Goal: Task Accomplishment & Management: Use online tool/utility

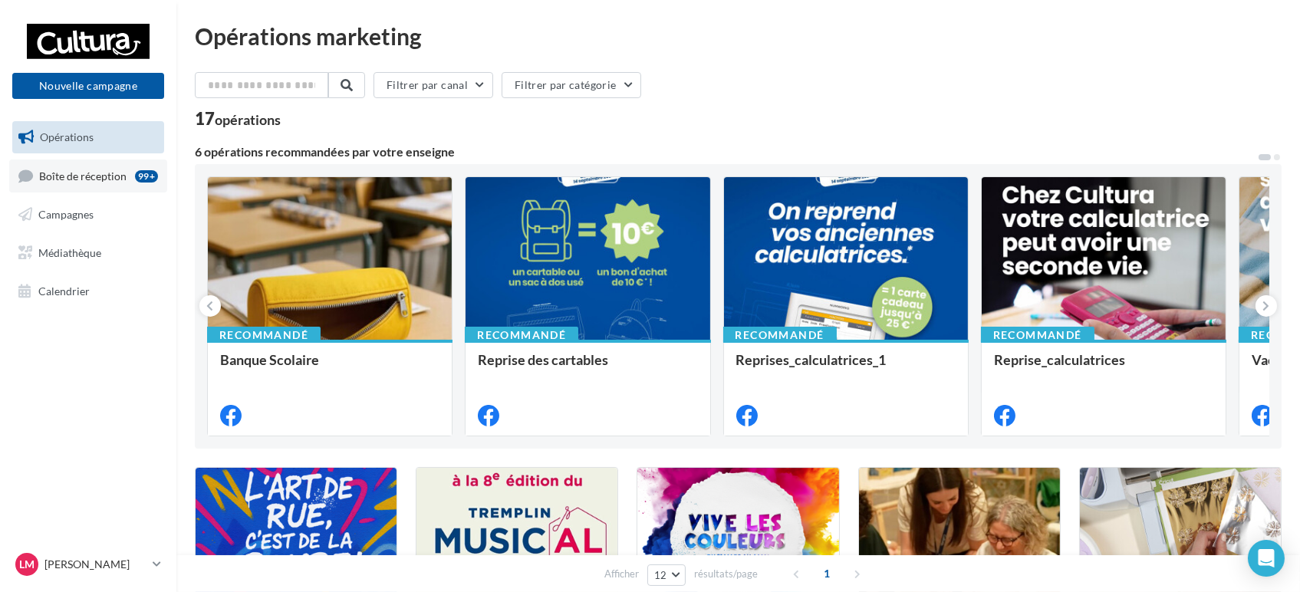
click at [71, 183] on link "Boîte de réception 99+" at bounding box center [88, 176] width 158 height 33
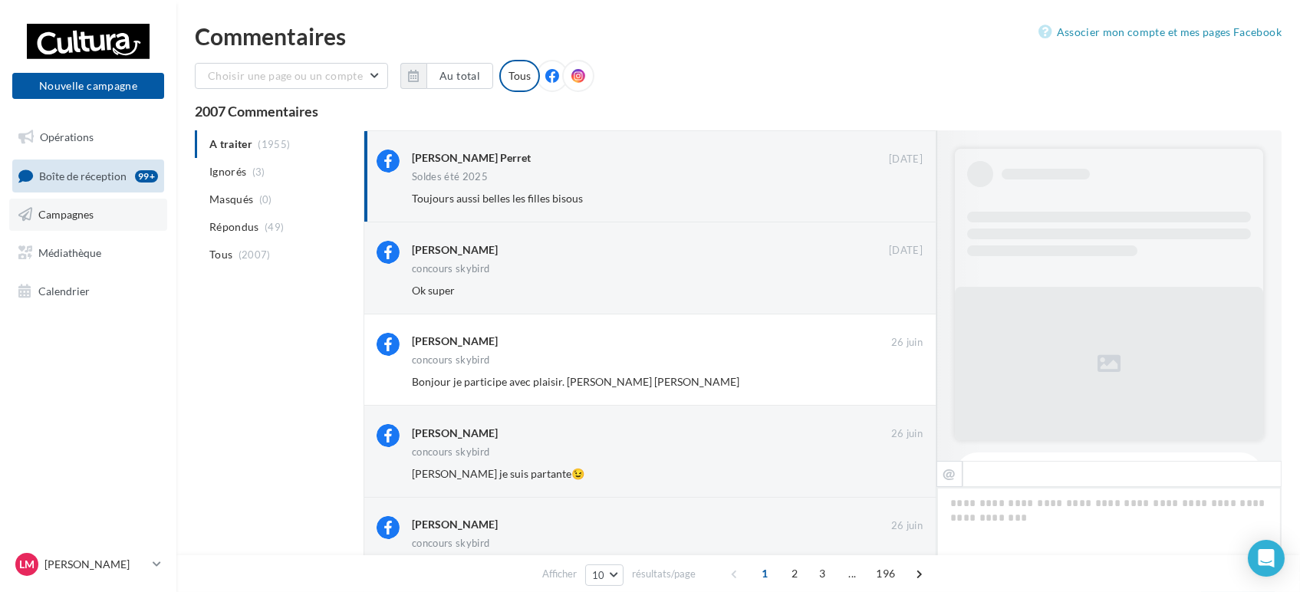
scroll to position [588, 0]
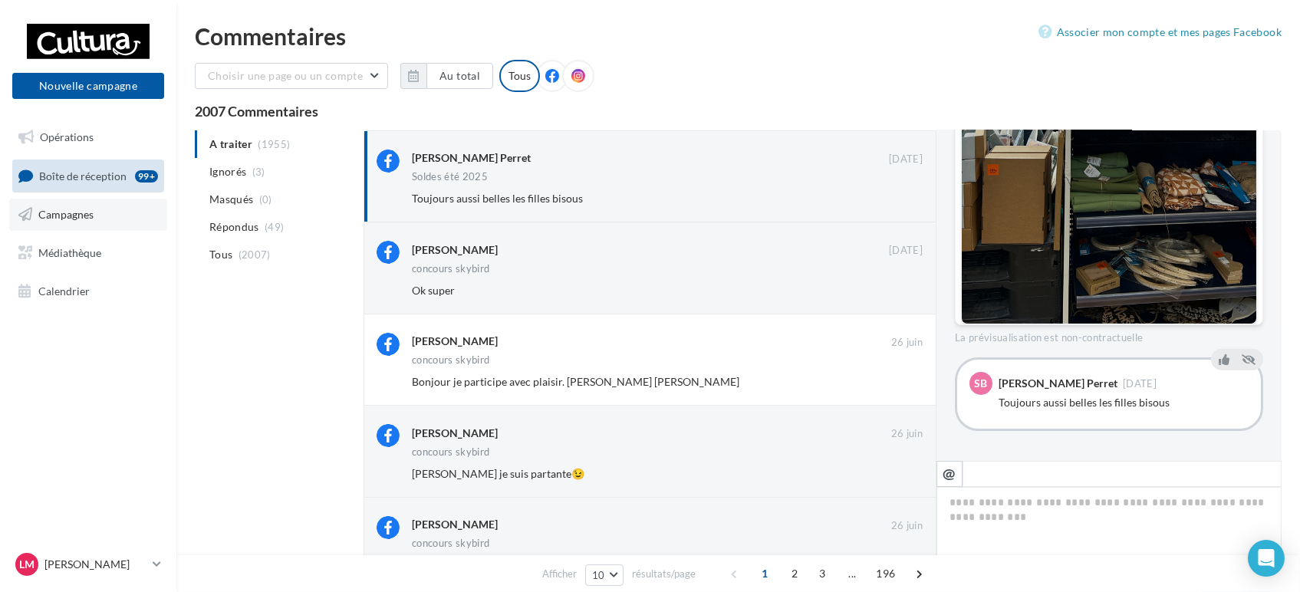
click at [92, 214] on span "Campagnes" at bounding box center [65, 214] width 55 height 13
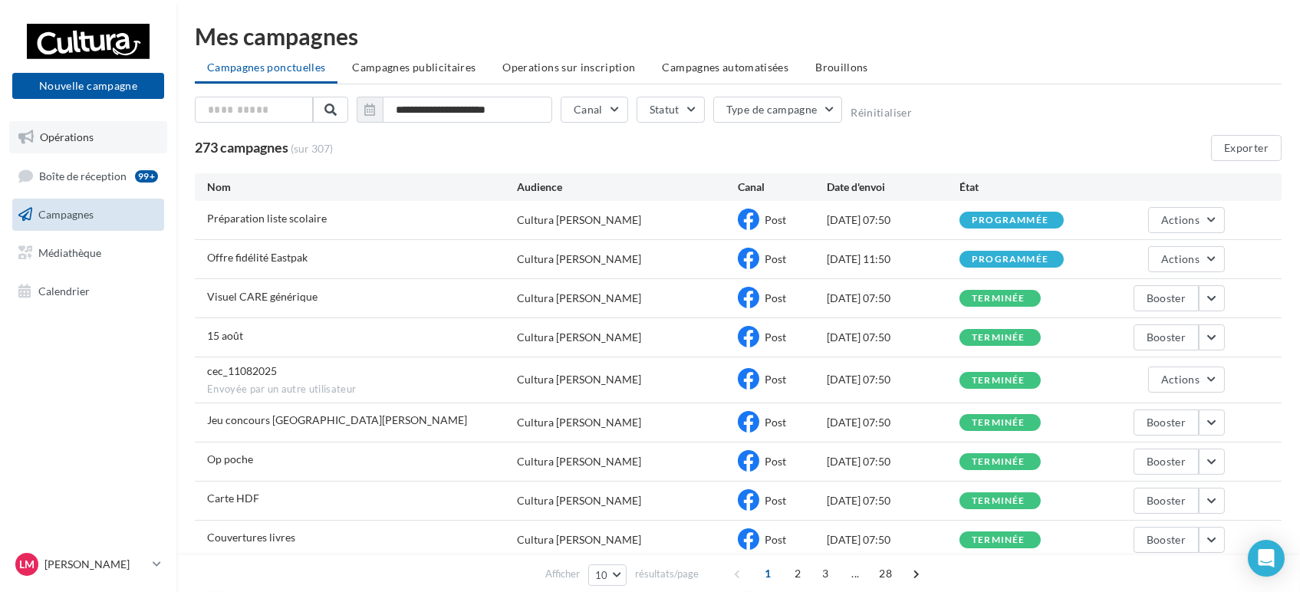
click at [96, 133] on link "Opérations" at bounding box center [88, 137] width 158 height 32
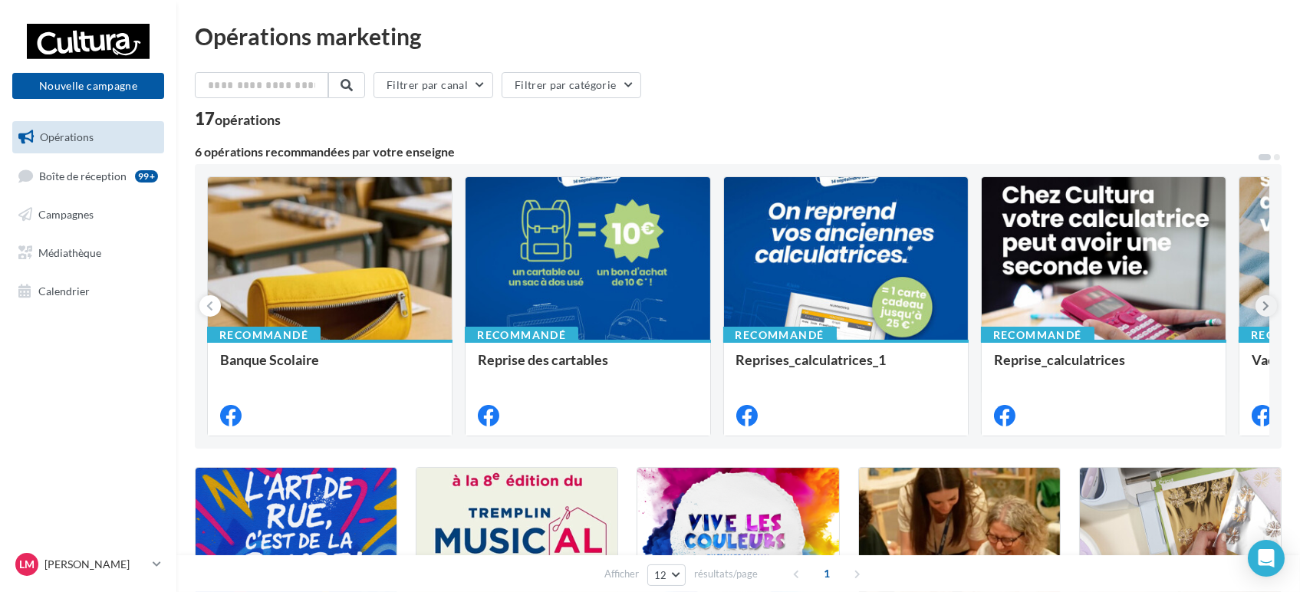
click at [1264, 298] on button at bounding box center [1266, 305] width 21 height 21
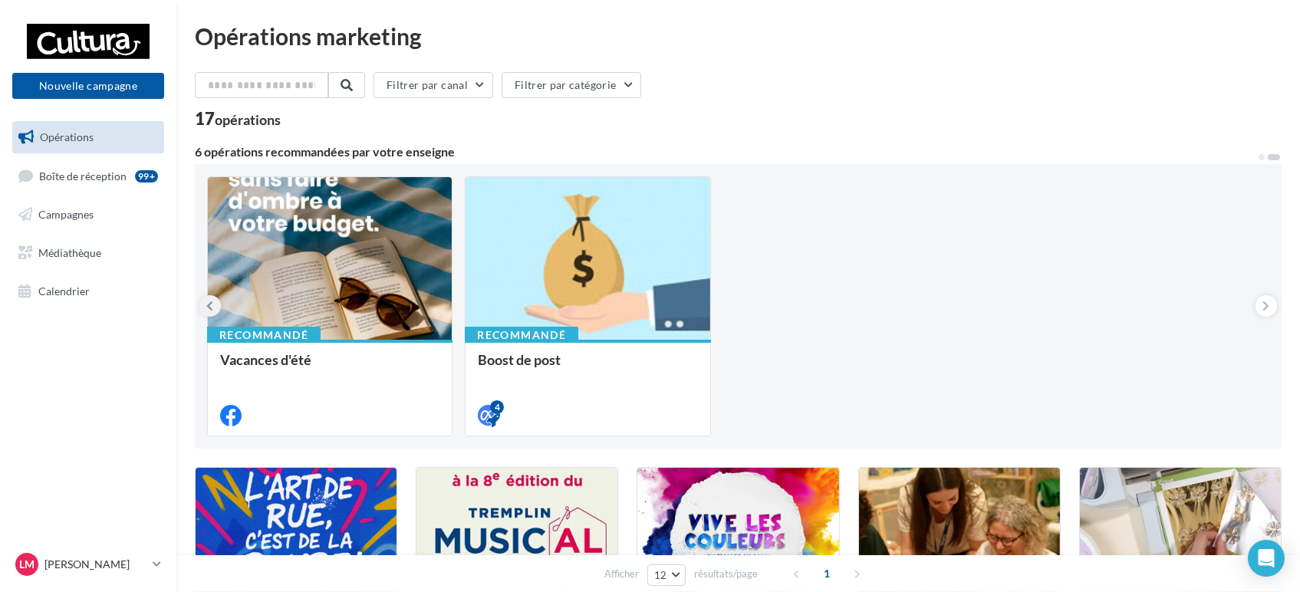
click at [209, 305] on icon at bounding box center [210, 305] width 7 height 15
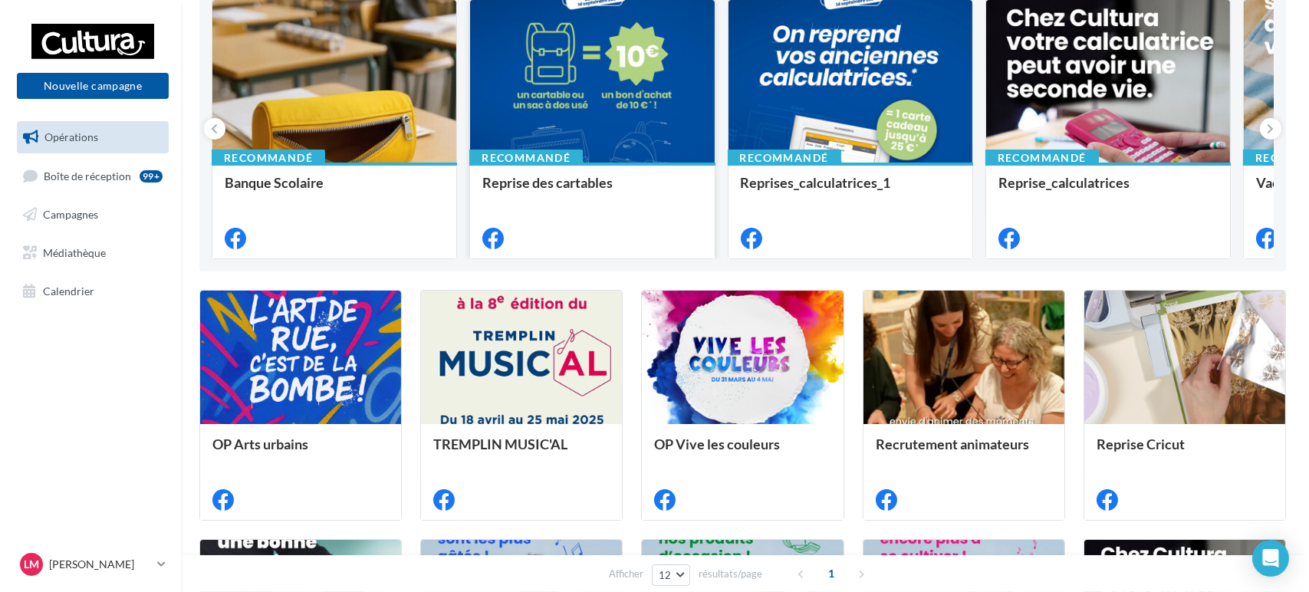
scroll to position [85, 0]
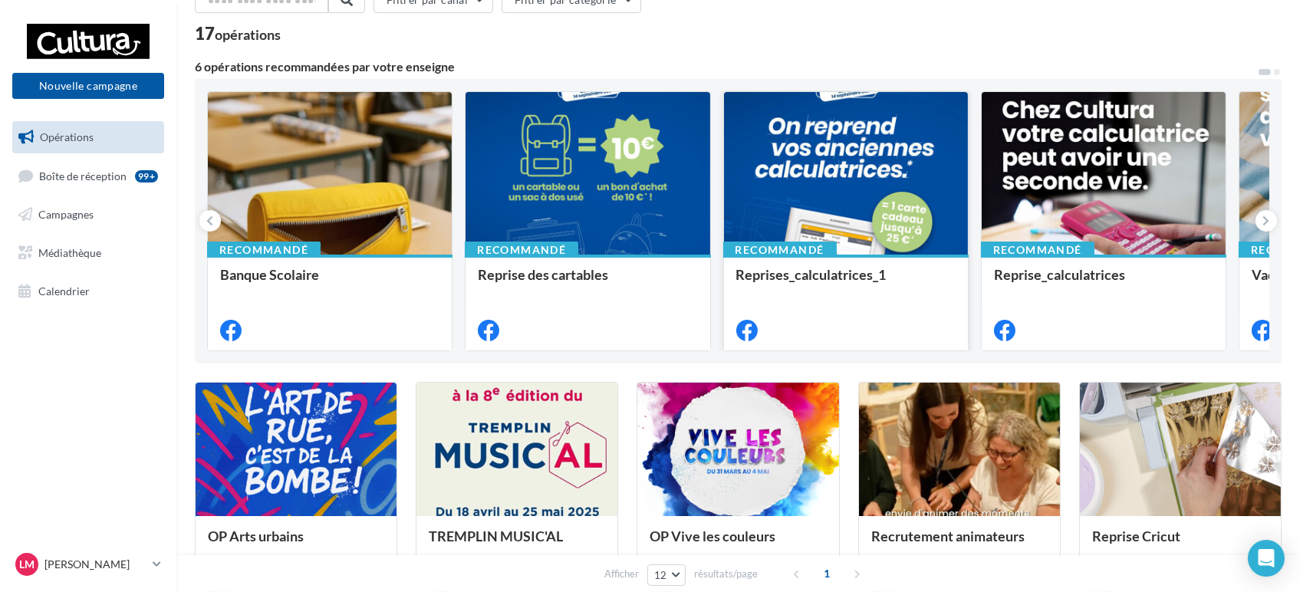
click at [784, 189] on div at bounding box center [846, 174] width 244 height 164
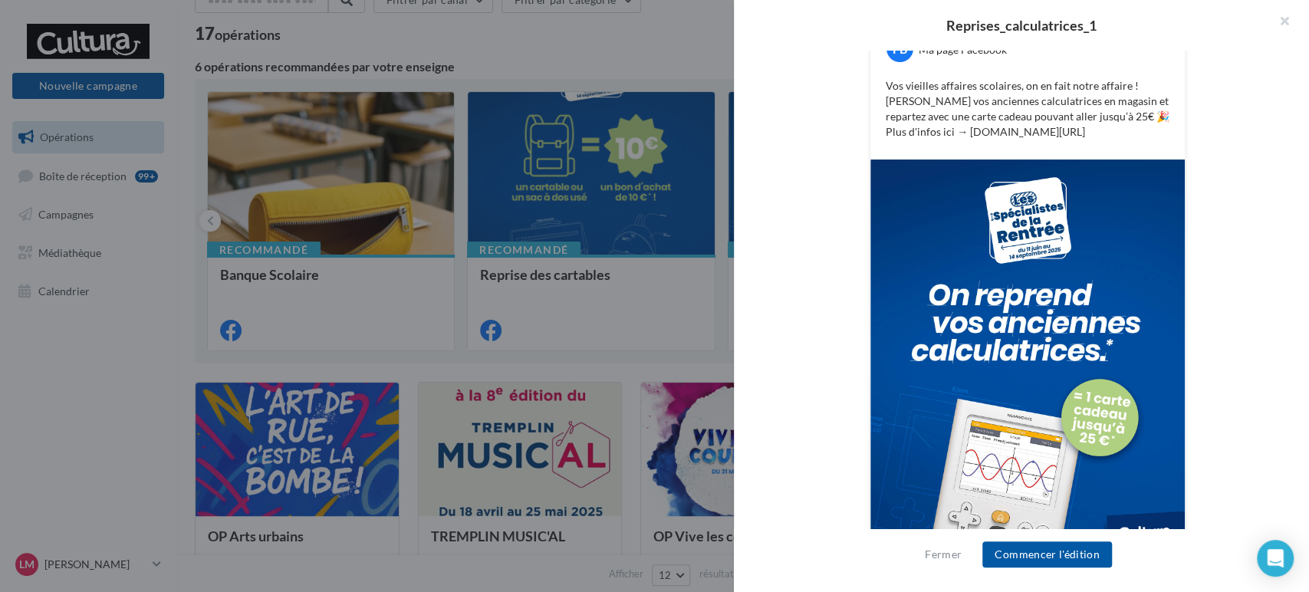
scroll to position [330, 0]
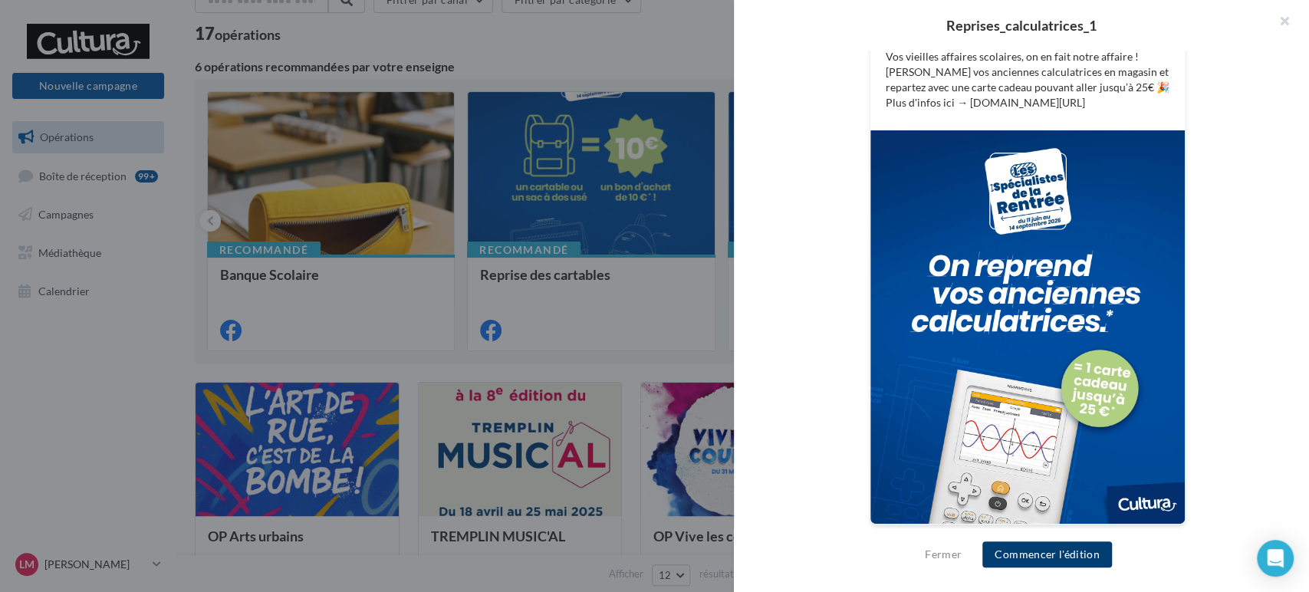
click at [1041, 552] on button "Commencer l'édition" at bounding box center [1048, 555] width 130 height 26
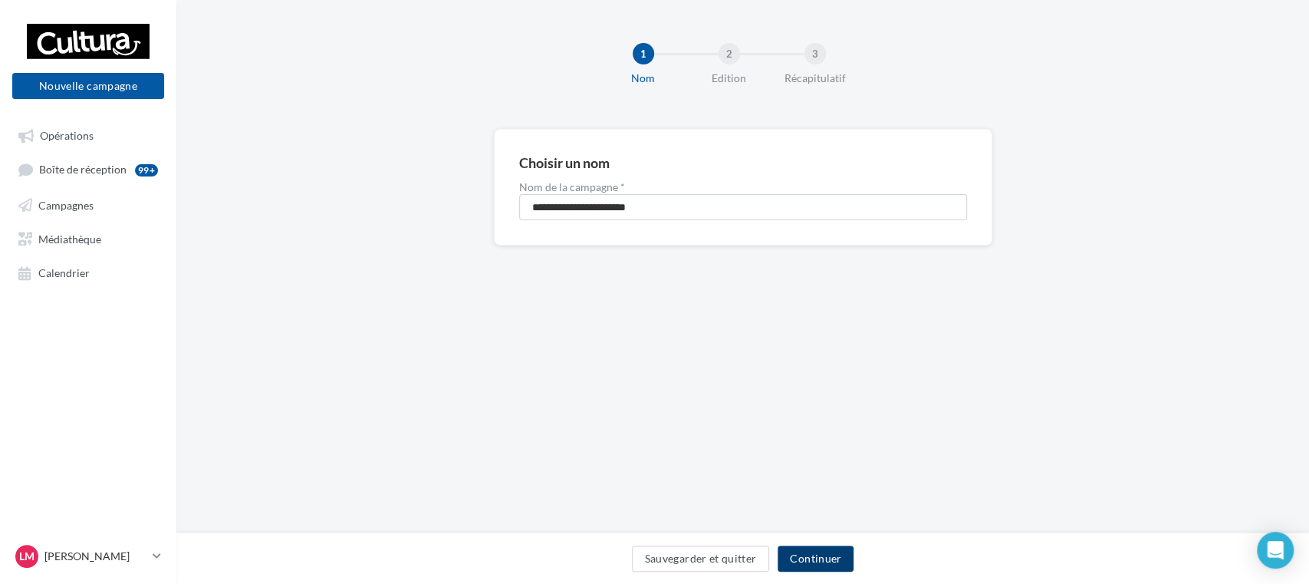
click at [827, 553] on button "Continuer" at bounding box center [816, 558] width 76 height 26
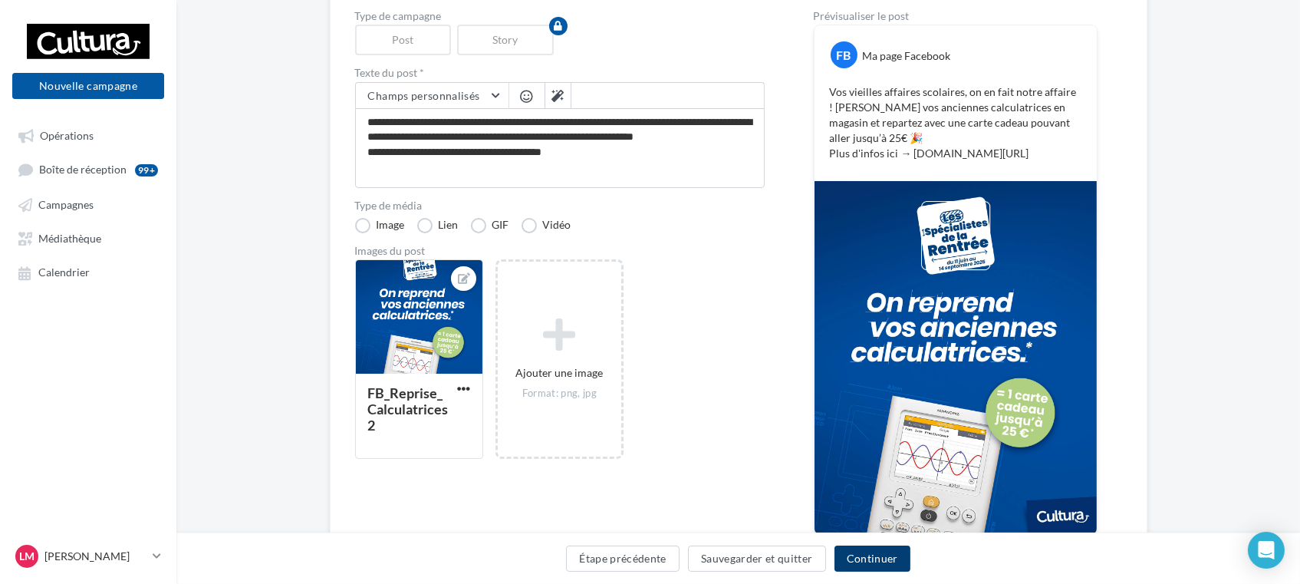
click at [861, 558] on button "Continuer" at bounding box center [873, 558] width 76 height 26
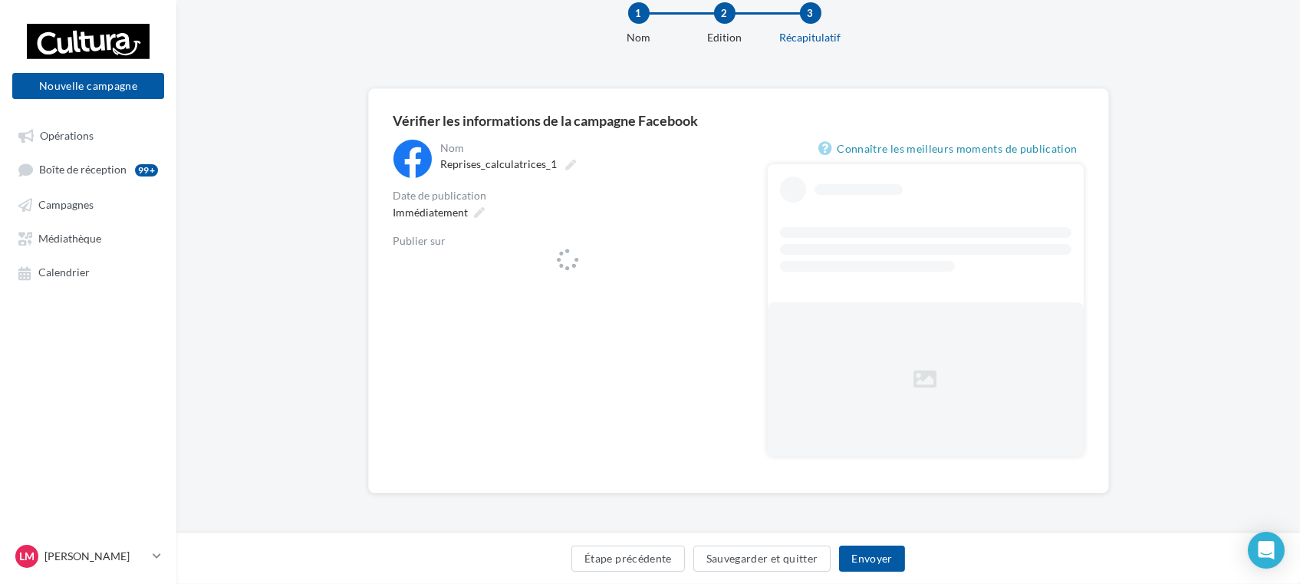
scroll to position [41, 0]
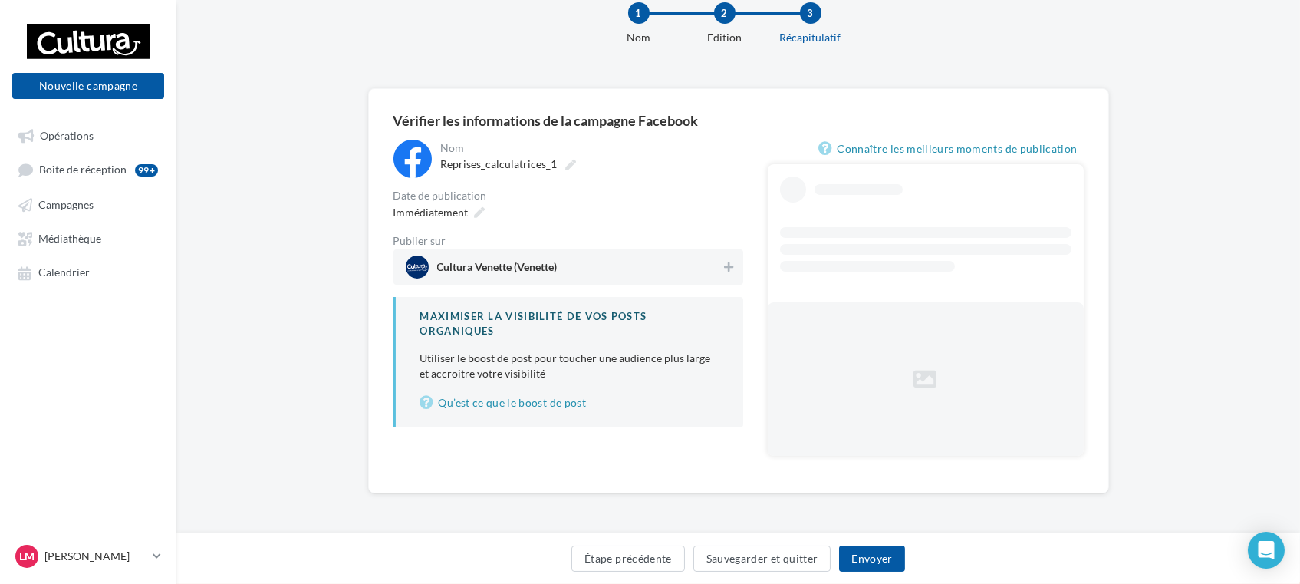
click at [528, 264] on span "Cultura Venette (Venette)" at bounding box center [497, 270] width 120 height 17
click at [473, 212] on div "Immédiatement" at bounding box center [437, 212] width 101 height 22
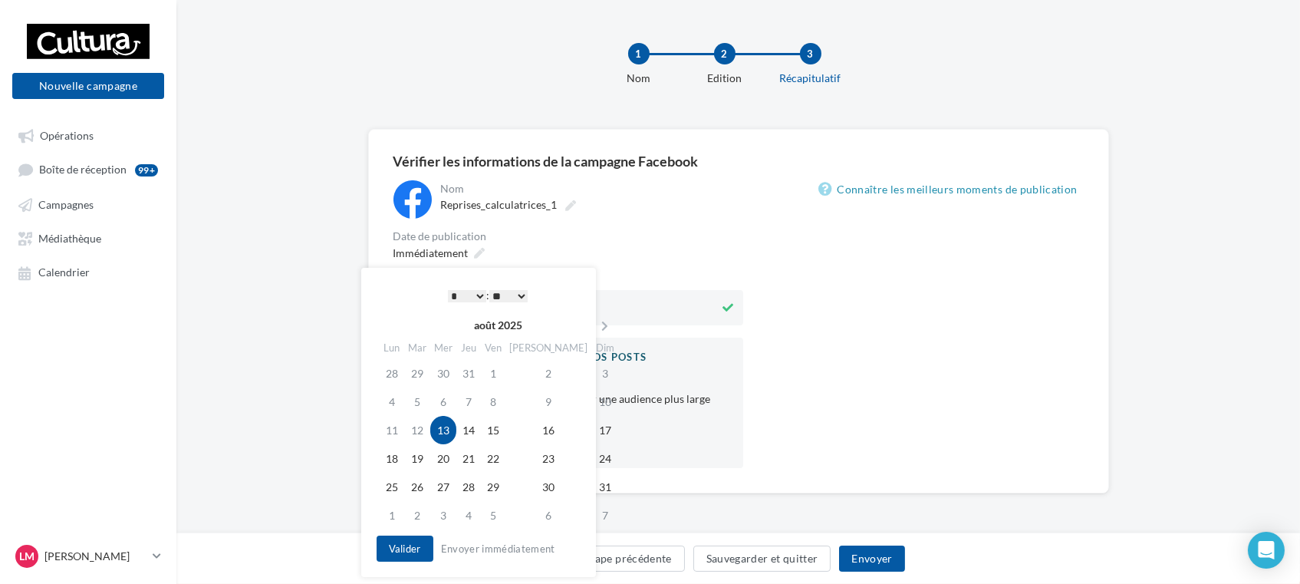
scroll to position [0, 0]
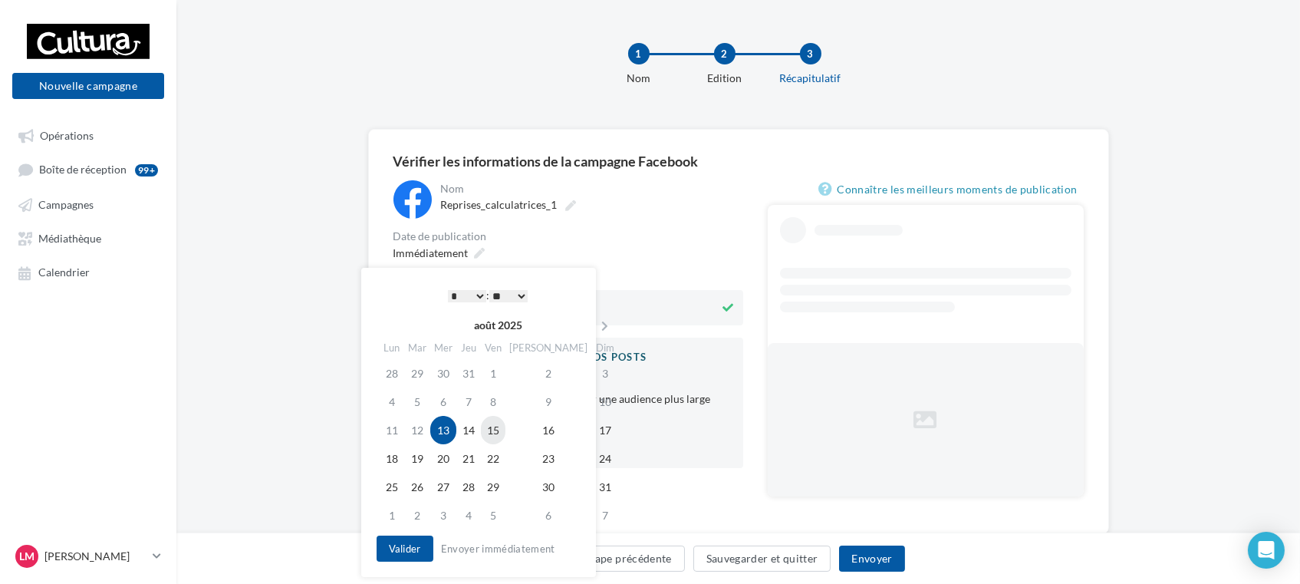
click at [497, 429] on td "15" at bounding box center [493, 430] width 25 height 28
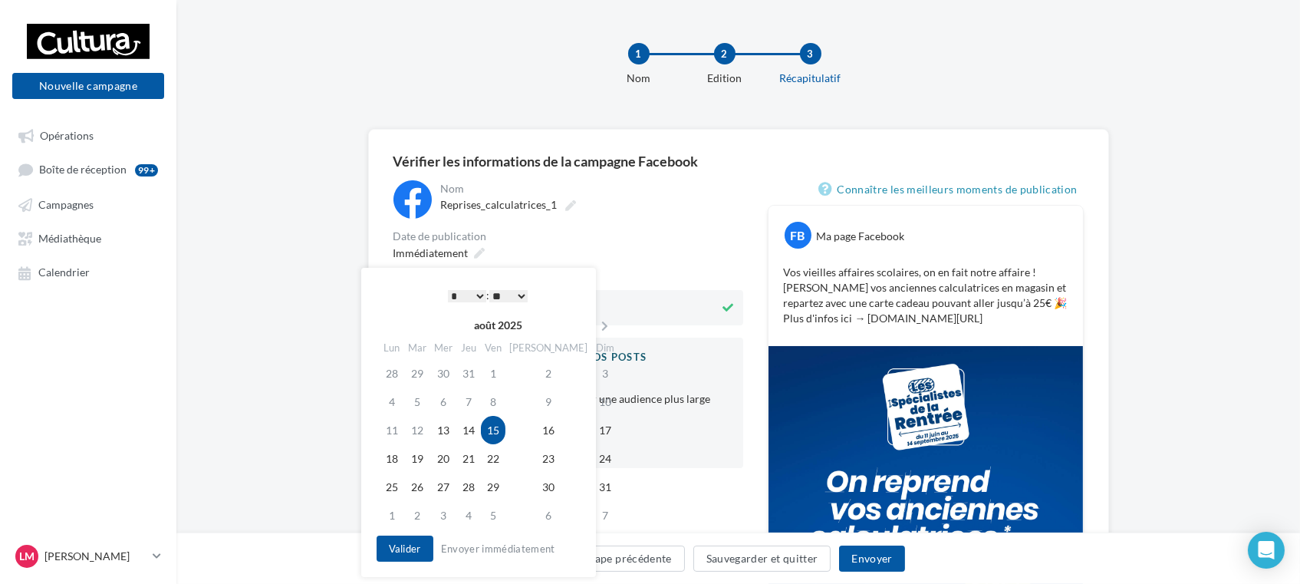
click at [476, 299] on select "* * * * * * * * * * ** ** ** ** ** ** ** ** ** ** ** ** ** **" at bounding box center [467, 296] width 38 height 12
click at [522, 302] on div "* * * * * * * * * * ** ** ** ** ** ** ** ** ** ** ** ** ** ** : ** ** ** ** ** …" at bounding box center [487, 295] width 155 height 23
click at [520, 294] on select "** ** ** ** ** **" at bounding box center [508, 296] width 38 height 12
click at [418, 538] on button "Valider" at bounding box center [405, 548] width 57 height 26
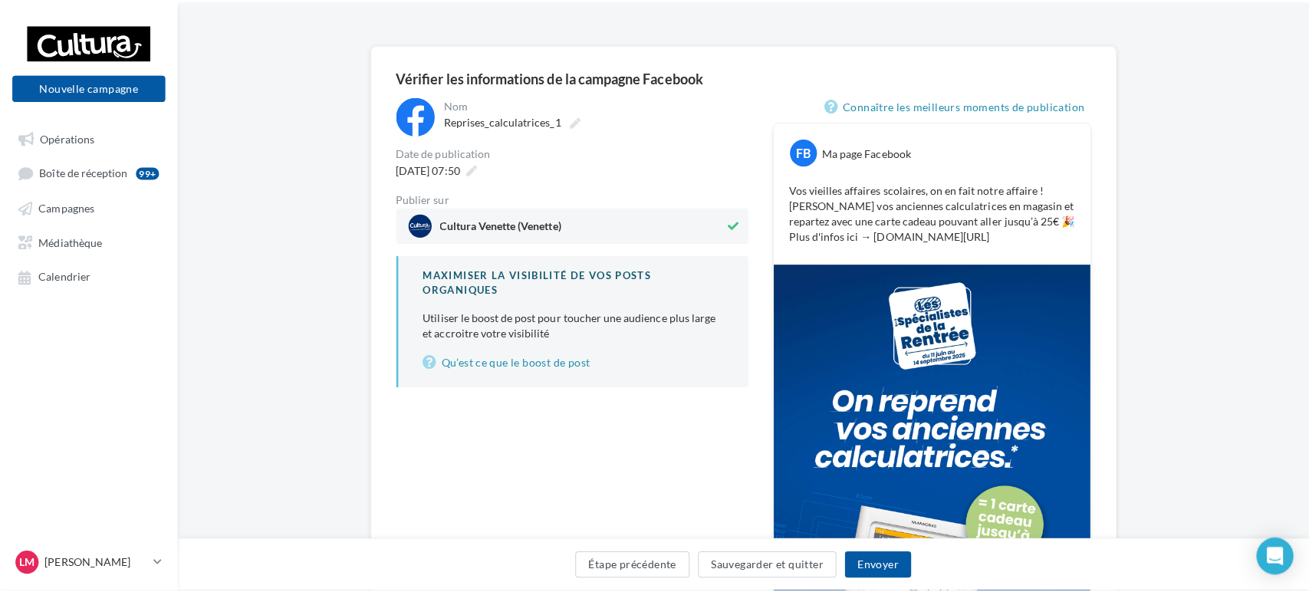
scroll to position [255, 0]
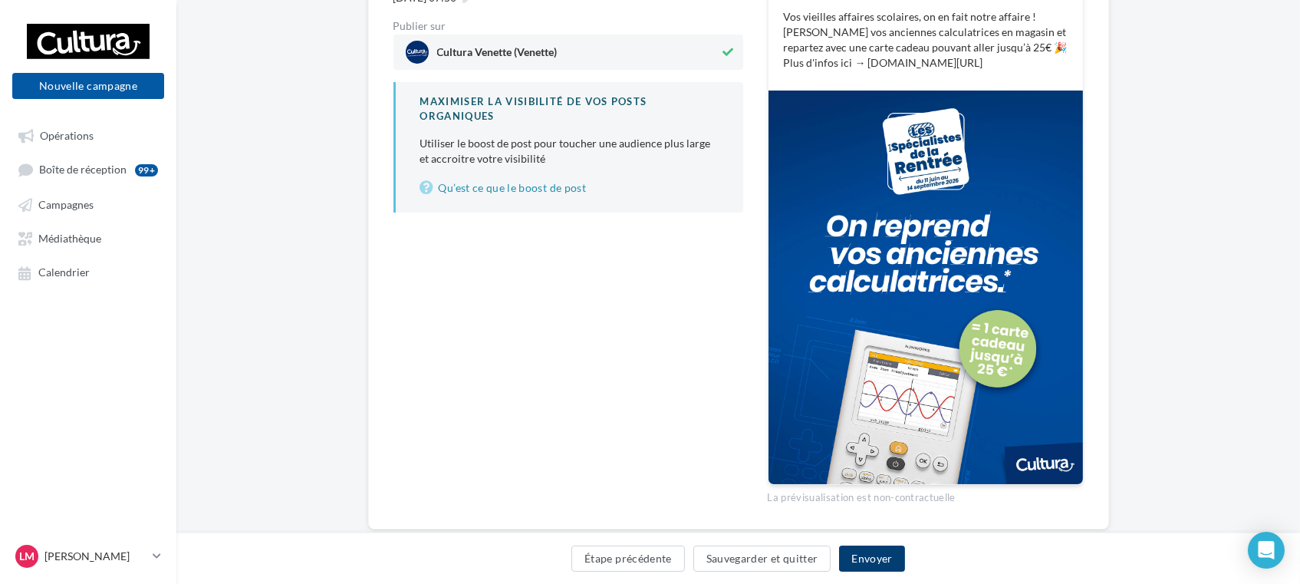
click at [864, 555] on button "Envoyer" at bounding box center [871, 558] width 65 height 26
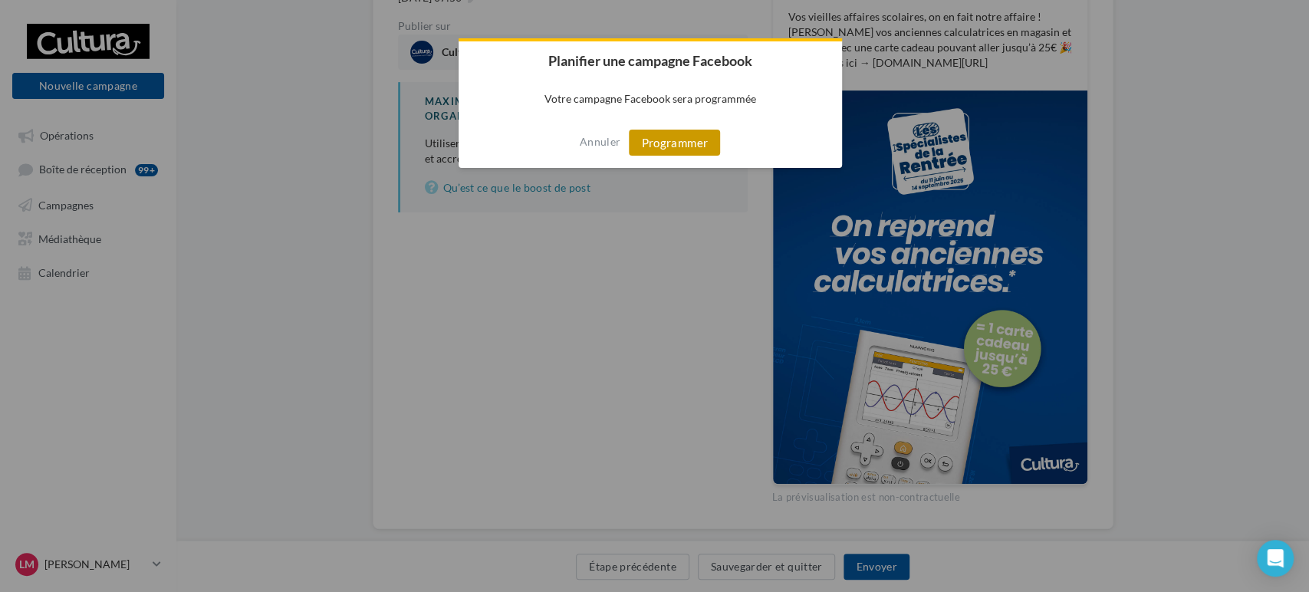
click at [663, 145] on button "Programmer" at bounding box center [674, 143] width 91 height 26
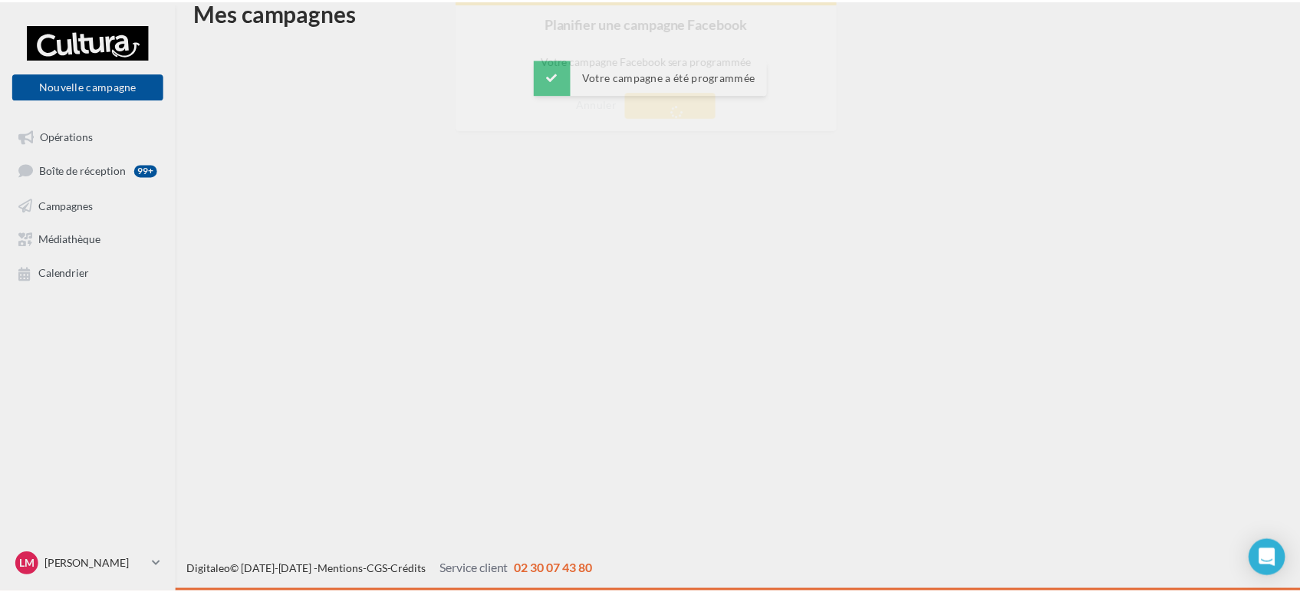
scroll to position [25, 0]
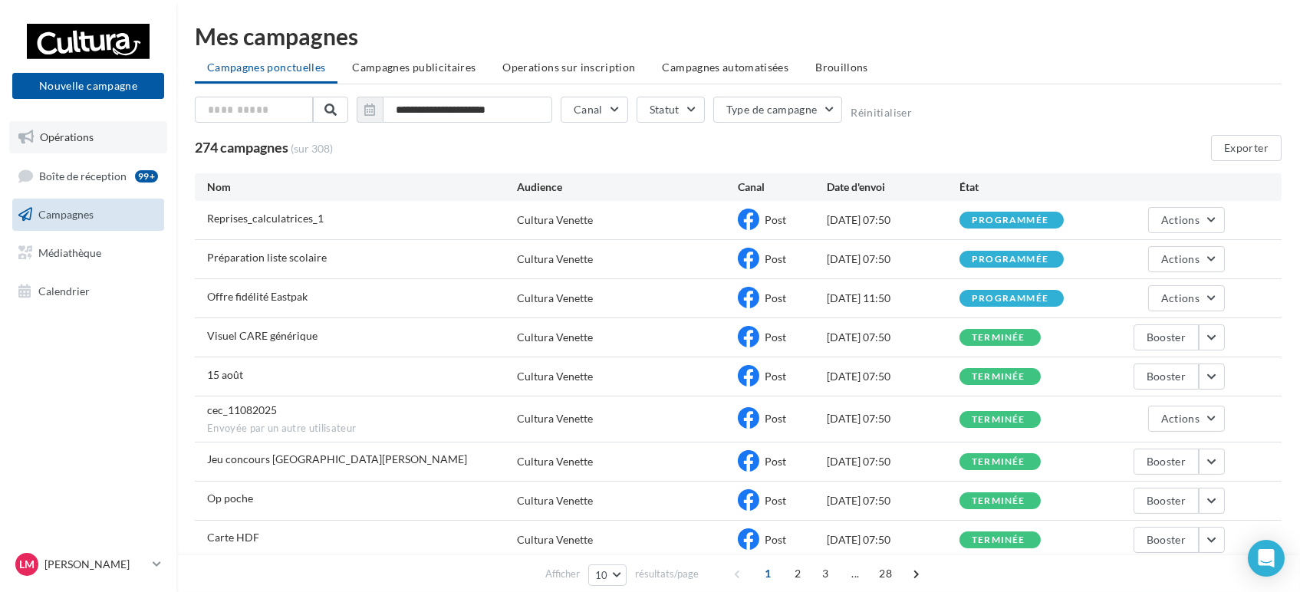
click at [49, 137] on span "Opérations" at bounding box center [67, 136] width 54 height 13
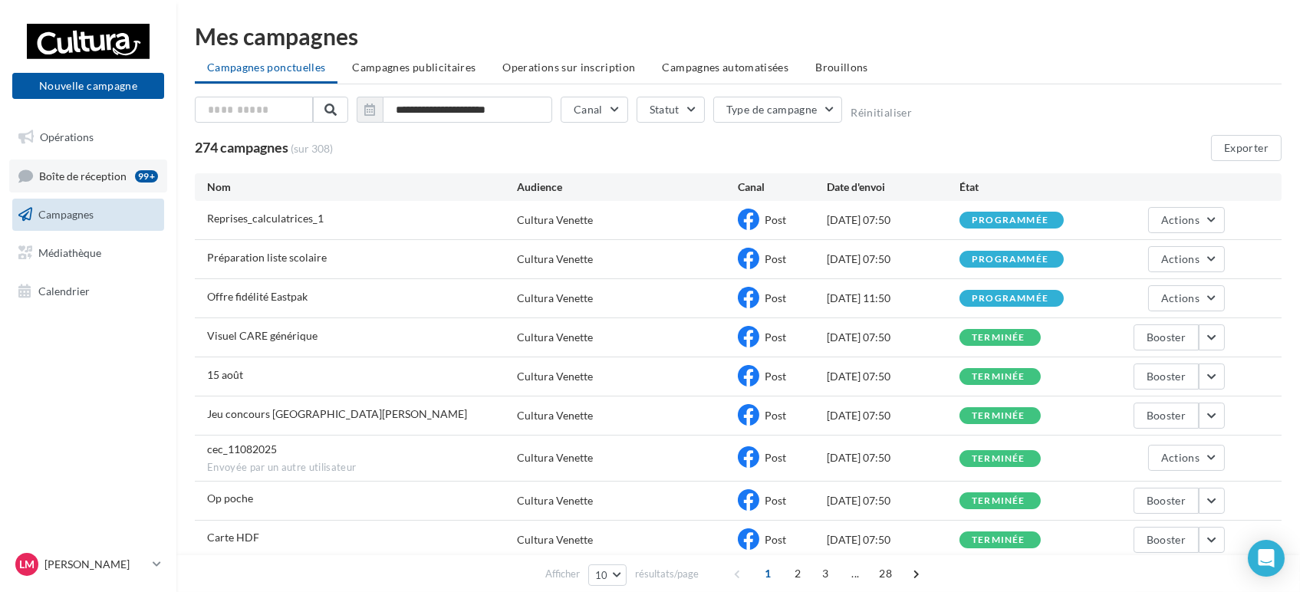
click at [148, 170] on div "99+" at bounding box center [146, 175] width 23 height 15
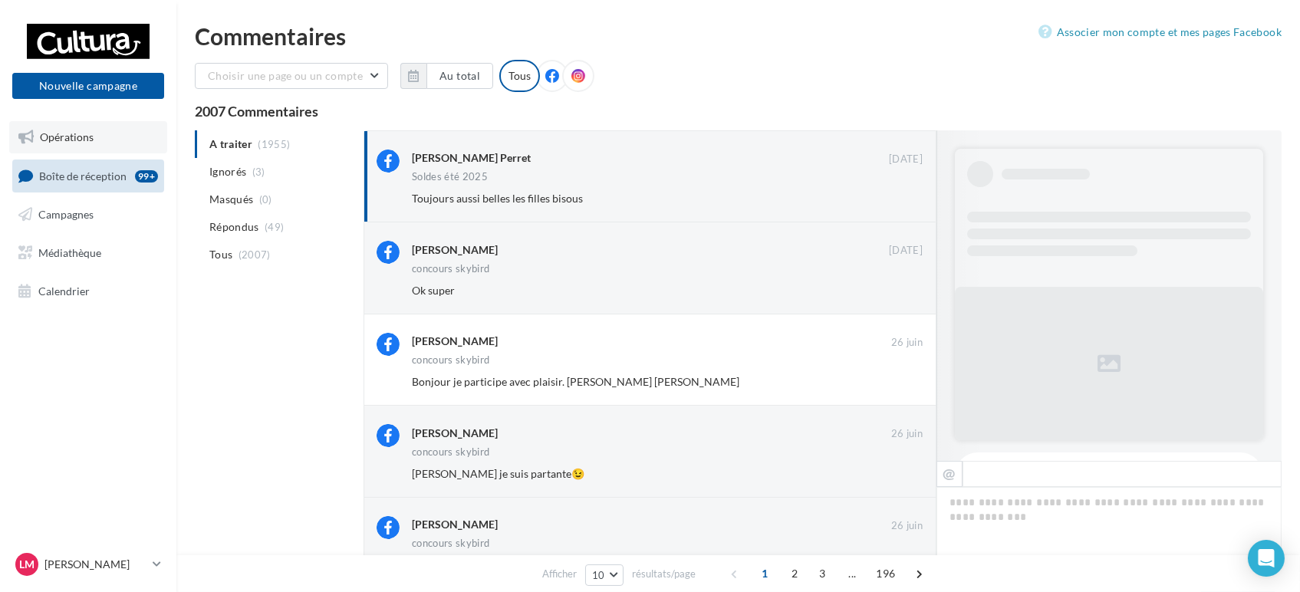
click at [127, 127] on link "Opérations" at bounding box center [88, 137] width 158 height 32
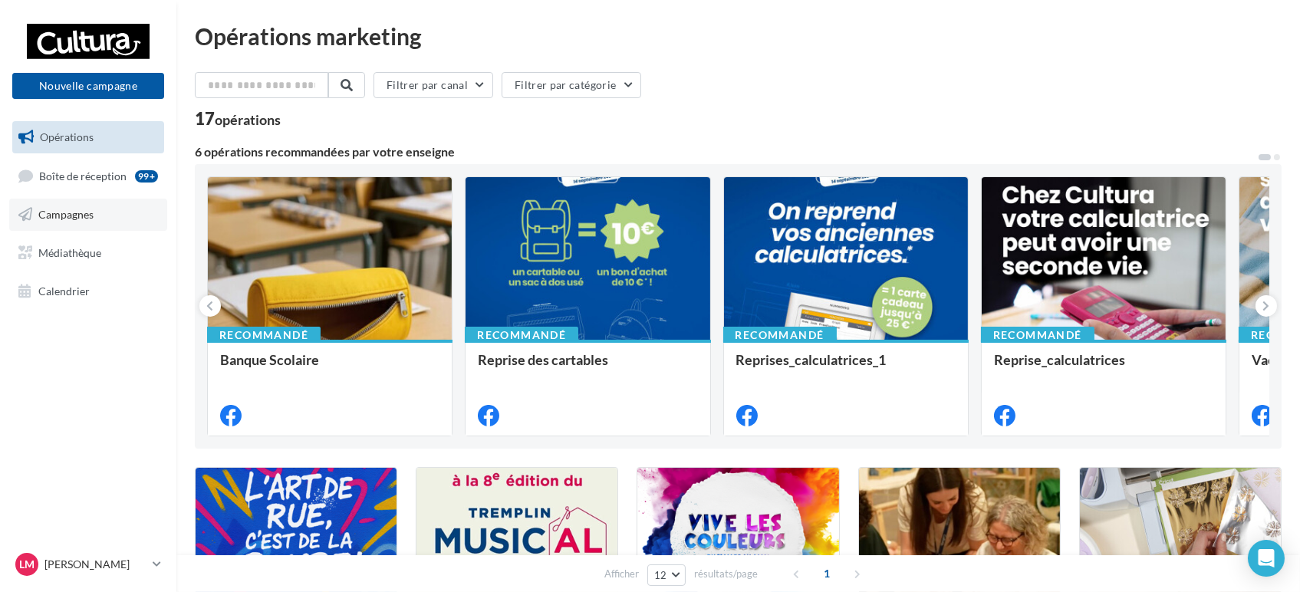
click at [118, 210] on link "Campagnes" at bounding box center [88, 215] width 158 height 32
